Goal: Task Accomplishment & Management: Manage account settings

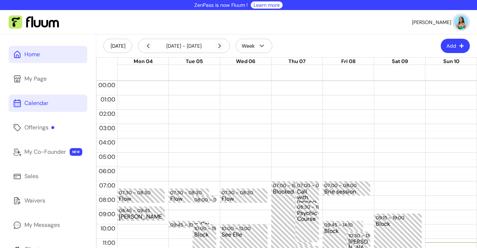
click at [38, 56] on div "Home" at bounding box center [31, 54] width 15 height 9
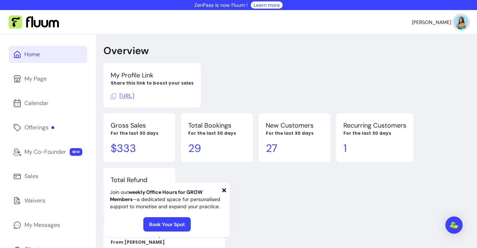
click at [113, 96] on icon at bounding box center [114, 97] width 6 height 6
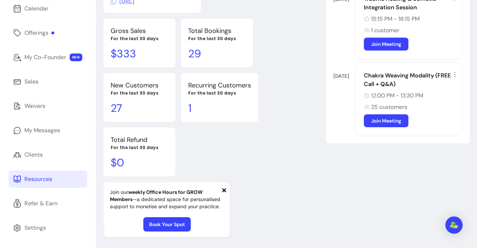
scroll to position [37, 0]
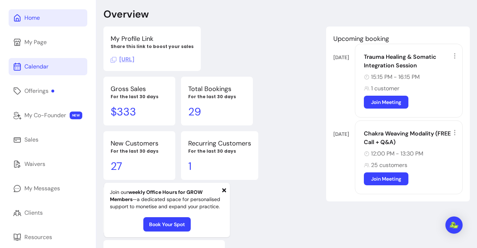
click at [44, 71] on link "Calendar" at bounding box center [48, 66] width 79 height 17
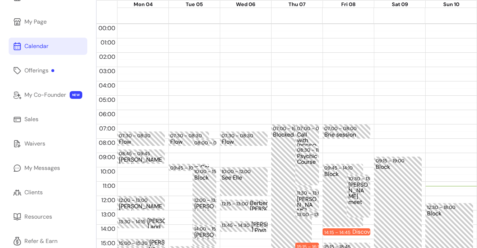
scroll to position [60, 0]
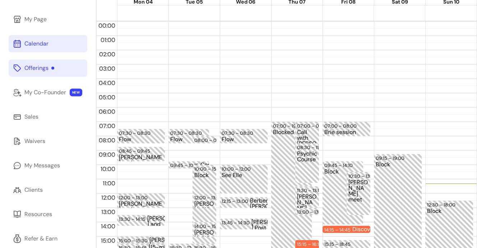
click at [52, 68] on div at bounding box center [52, 68] width 3 height 3
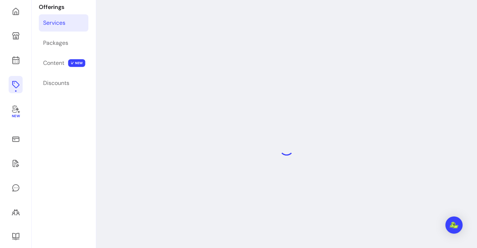
scroll to position [34, 0]
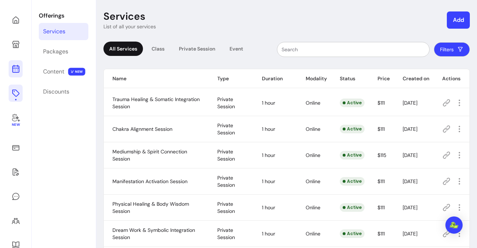
click at [14, 71] on icon at bounding box center [15, 69] width 9 height 9
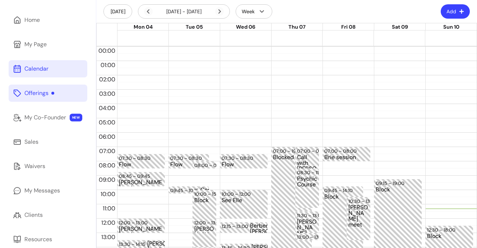
click at [452, 13] on button "Add" at bounding box center [454, 11] width 29 height 14
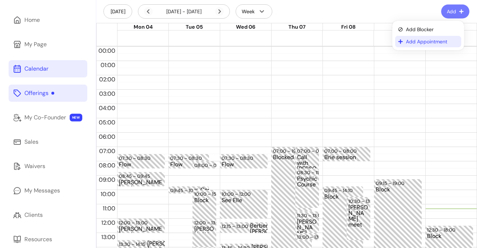
click at [425, 40] on span "Add Appointment" at bounding box center [432, 41] width 52 height 7
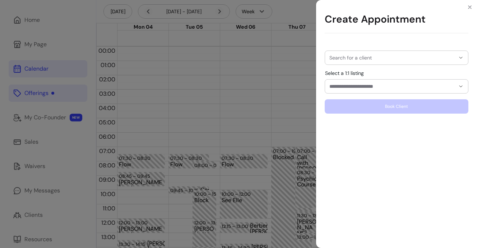
click at [405, 65] on div "Search for a client Select a 1:1 listing Book Client" at bounding box center [396, 78] width 144 height 72
click at [409, 60] on input "Search for a client" at bounding box center [392, 57] width 126 height 7
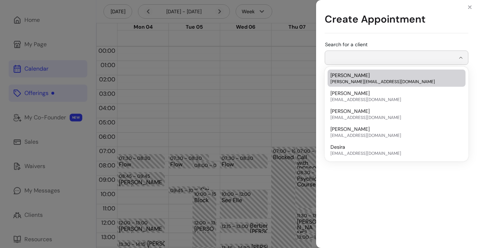
click at [396, 83] on span "hanna@hannahealthy.com" at bounding box center [392, 82] width 125 height 6
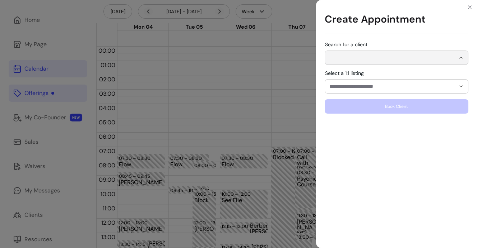
type input "**********"
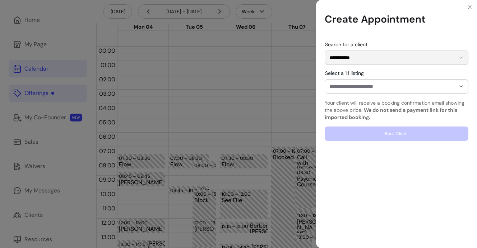
click at [375, 88] on input "Select a 1:1 listing" at bounding box center [386, 86] width 114 height 7
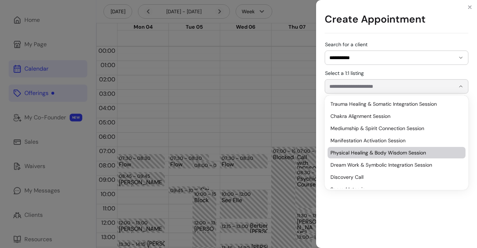
click at [365, 151] on span "Physical Healing & Body Wisdom Session" at bounding box center [392, 152] width 125 height 7
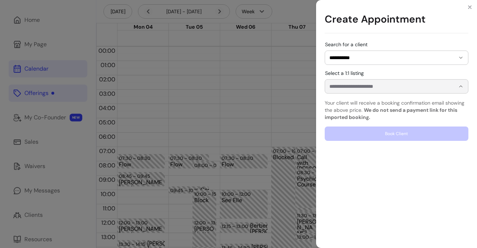
type input "**********"
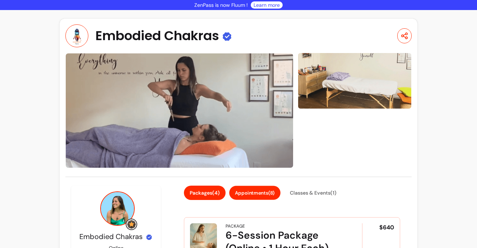
click at [266, 193] on button "Appointments ( 8 )" at bounding box center [254, 193] width 51 height 14
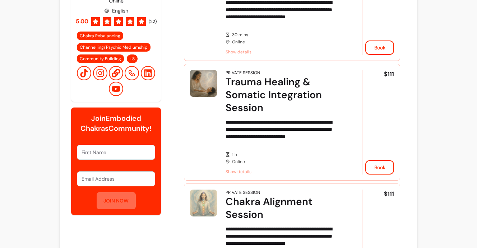
scroll to position [249, 0]
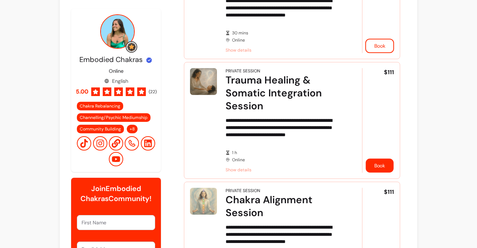
click at [370, 159] on button "Book" at bounding box center [379, 166] width 28 height 14
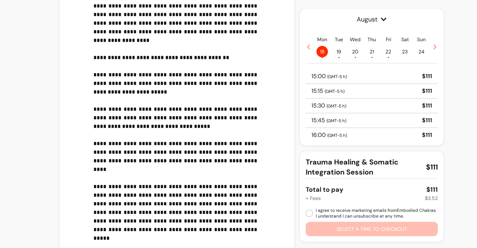
click at [306, 48] on icon at bounding box center [308, 47] width 6 height 6
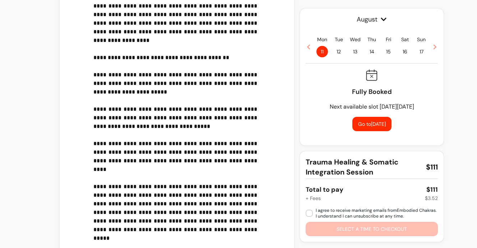
click at [402, 53] on span "16" at bounding box center [404, 51] width 11 height 11
click at [387, 53] on span "15" at bounding box center [387, 51] width 11 height 11
click at [399, 53] on span "16" at bounding box center [404, 51] width 11 height 11
click at [390, 52] on span "15" at bounding box center [387, 51] width 11 height 11
click at [366, 53] on span "14" at bounding box center [371, 51] width 11 height 11
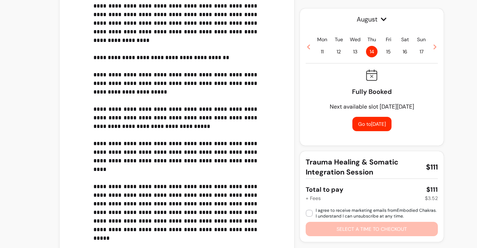
click at [402, 51] on span "16" at bounding box center [404, 51] width 11 height 11
click at [432, 48] on icon at bounding box center [435, 47] width 6 height 6
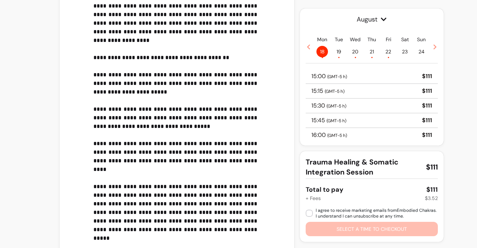
click at [432, 48] on icon at bounding box center [435, 47] width 6 height 6
